Goal: Transaction & Acquisition: Purchase product/service

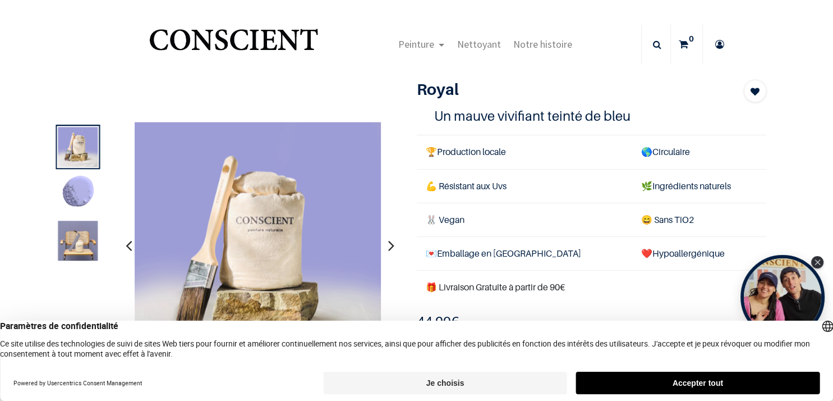
click at [388, 244] on icon "button" at bounding box center [391, 245] width 6 height 30
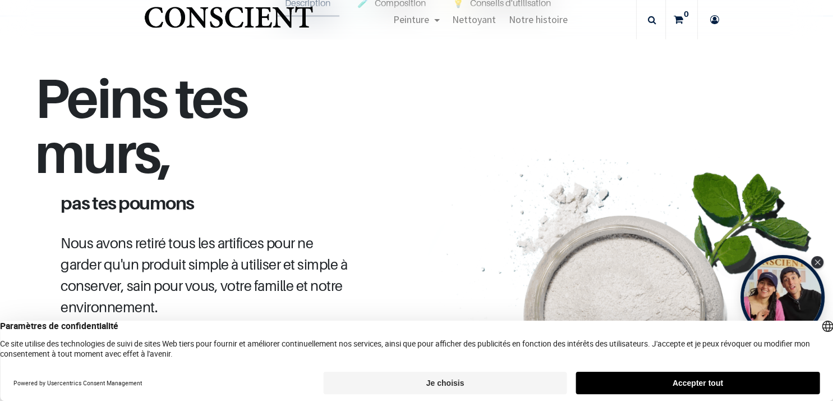
scroll to position [282, 0]
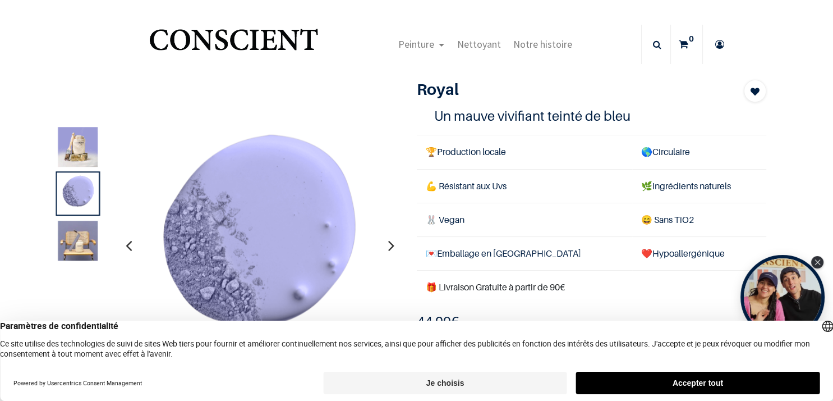
click at [409, 291] on div "Royal Mauve bleuté 1 Un mauve vivifiant teinté de bleu 🏆 Production locale 🌎 Ci…" at bounding box center [592, 256] width 367 height 352
click at [73, 237] on img at bounding box center [78, 241] width 40 height 40
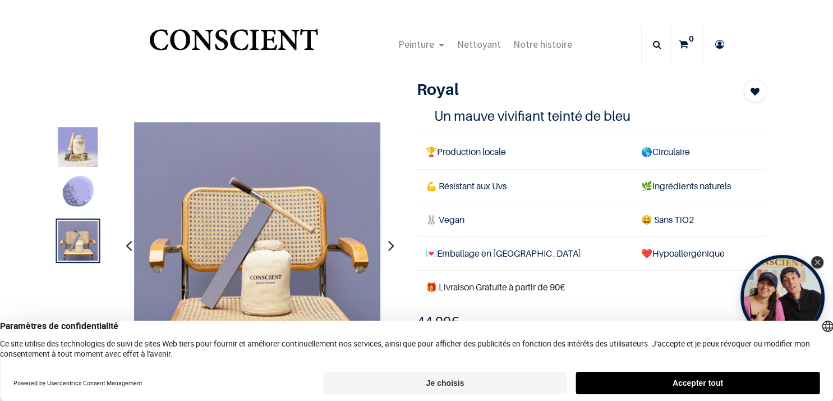
click at [74, 151] on img at bounding box center [78, 147] width 40 height 40
